Goal: Check status: Check status

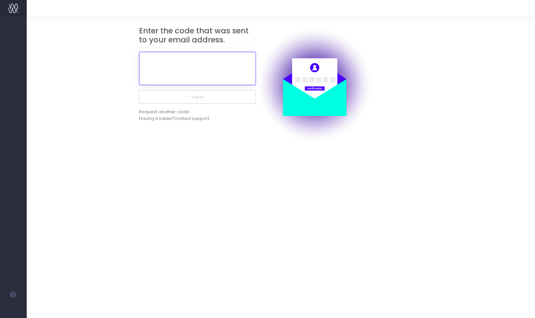
click at [217, 63] on input "text" at bounding box center [197, 68] width 117 height 33
paste input "581214"
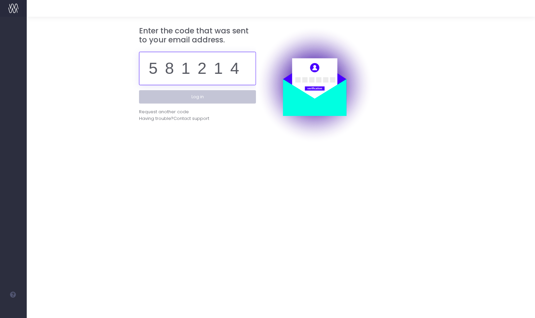
type input "581214"
click at [201, 96] on button "Log in" at bounding box center [197, 96] width 117 height 13
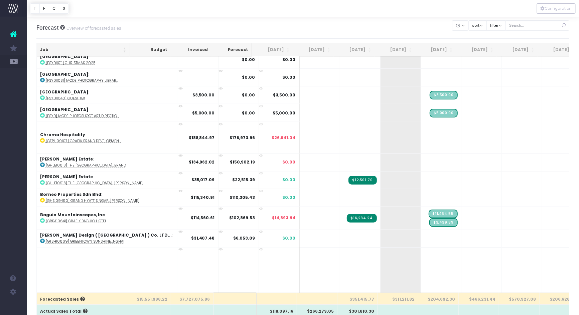
scroll to position [784, 0]
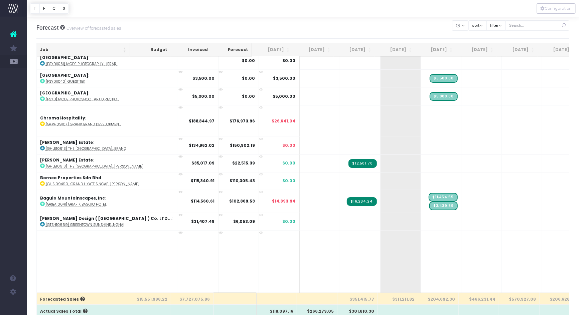
click at [317, 49] on th "[DATE]" at bounding box center [313, 49] width 41 height 13
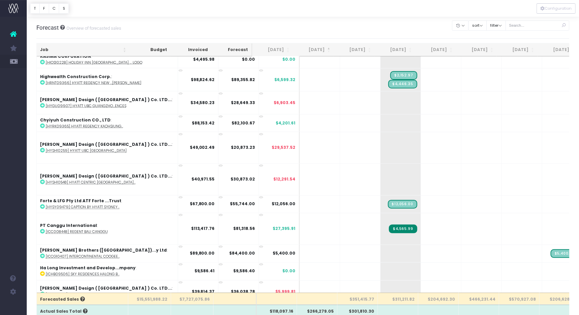
scroll to position [0, 0]
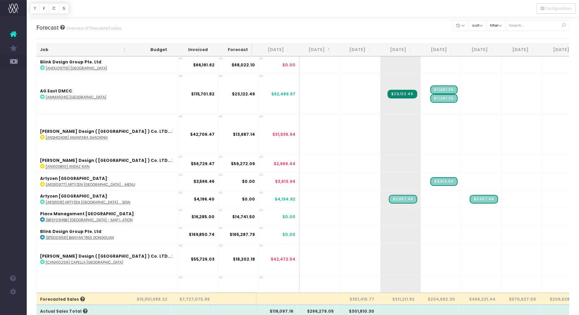
click at [318, 49] on th "[DATE]" at bounding box center [313, 49] width 41 height 13
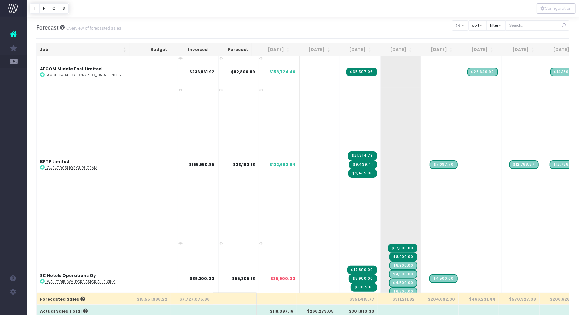
click at [358, 49] on th "[DATE]" at bounding box center [354, 49] width 41 height 13
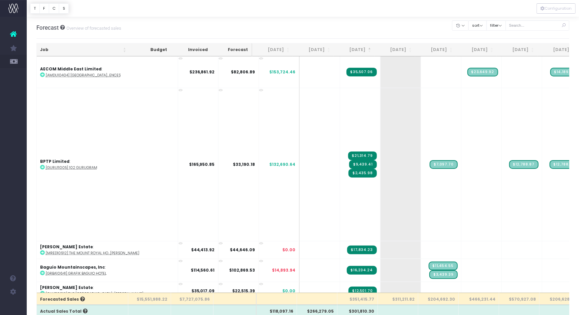
click at [358, 49] on th "[DATE]" at bounding box center [354, 49] width 41 height 13
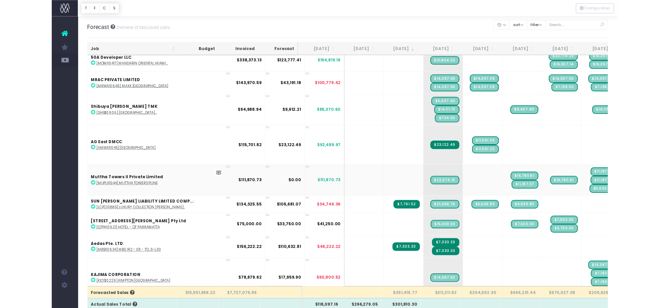
scroll to position [137, 0]
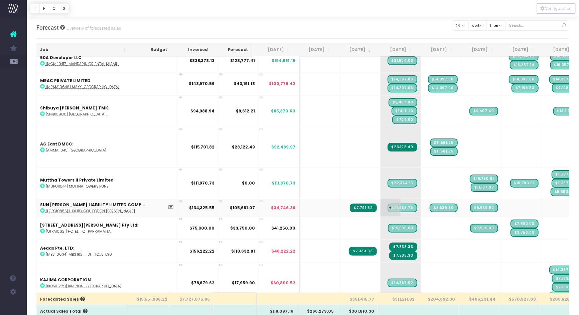
click at [387, 204] on span "$21,466.76" at bounding box center [402, 208] width 30 height 9
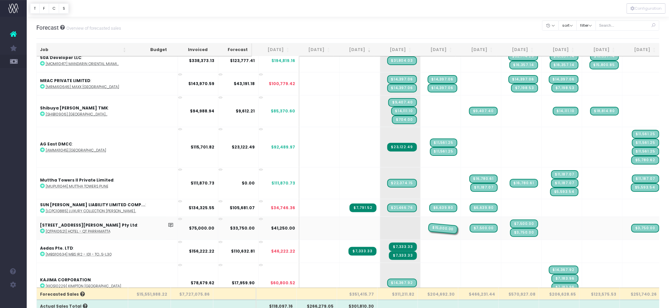
drag, startPoint x: 372, startPoint y: 211, endPoint x: 393, endPoint y: 212, distance: 21.1
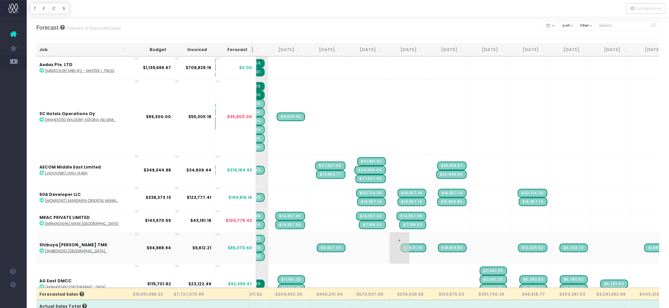
scroll to position [0, 156]
